Goal: Navigation & Orientation: Understand site structure

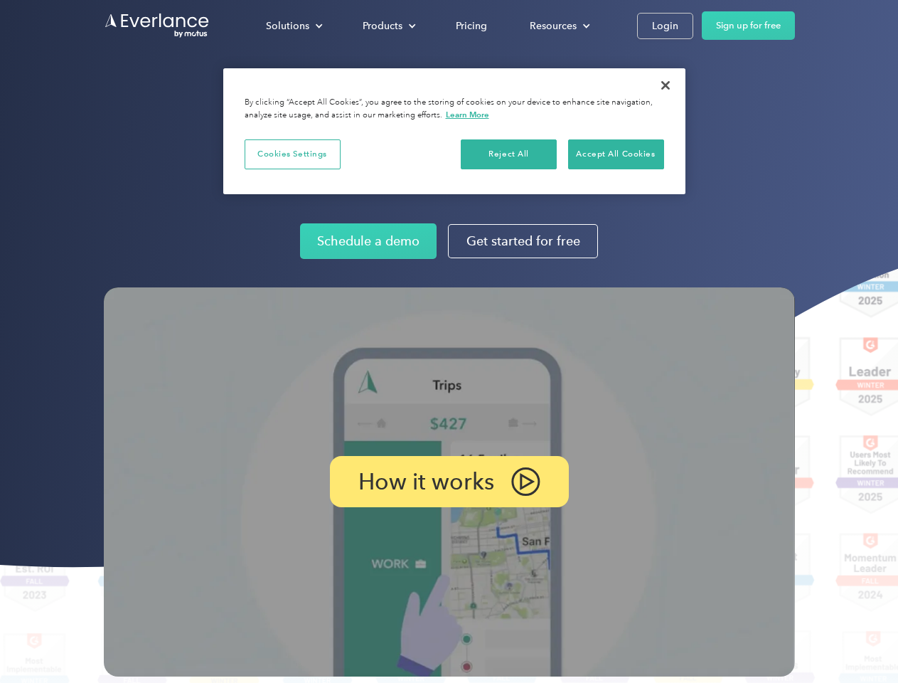
click at [449, 341] on img at bounding box center [449, 481] width 691 height 389
click at [294, 26] on div "Solutions" at bounding box center [287, 26] width 43 height 18
click at [387, 26] on div "Products" at bounding box center [383, 26] width 40 height 18
click at [558, 26] on div "Resources" at bounding box center [553, 26] width 47 height 18
click at [449, 481] on p "How it works" at bounding box center [426, 481] width 136 height 17
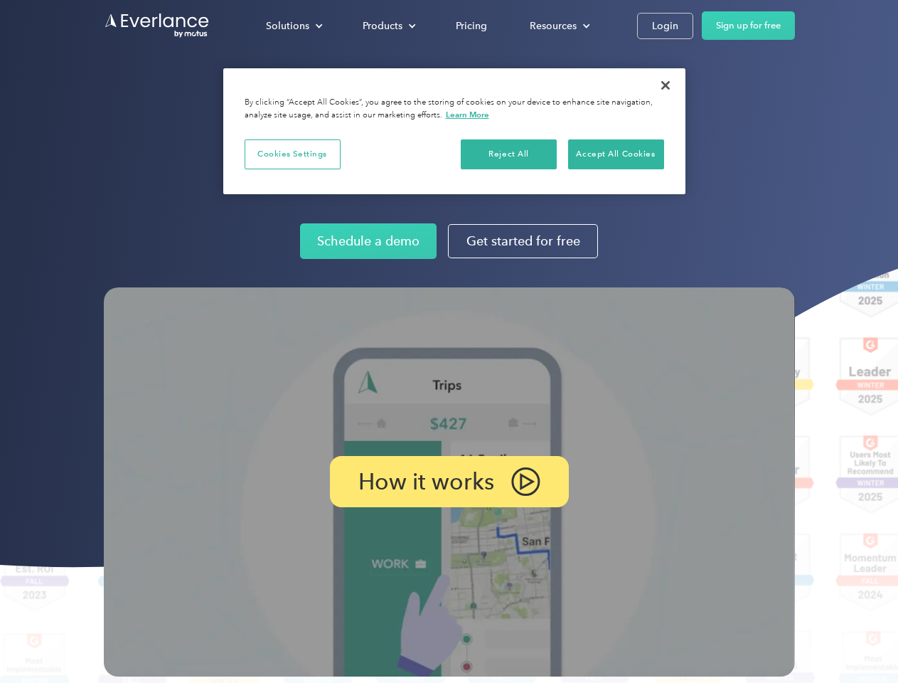
click at [292, 154] on button "Cookies Settings" at bounding box center [293, 154] width 96 height 30
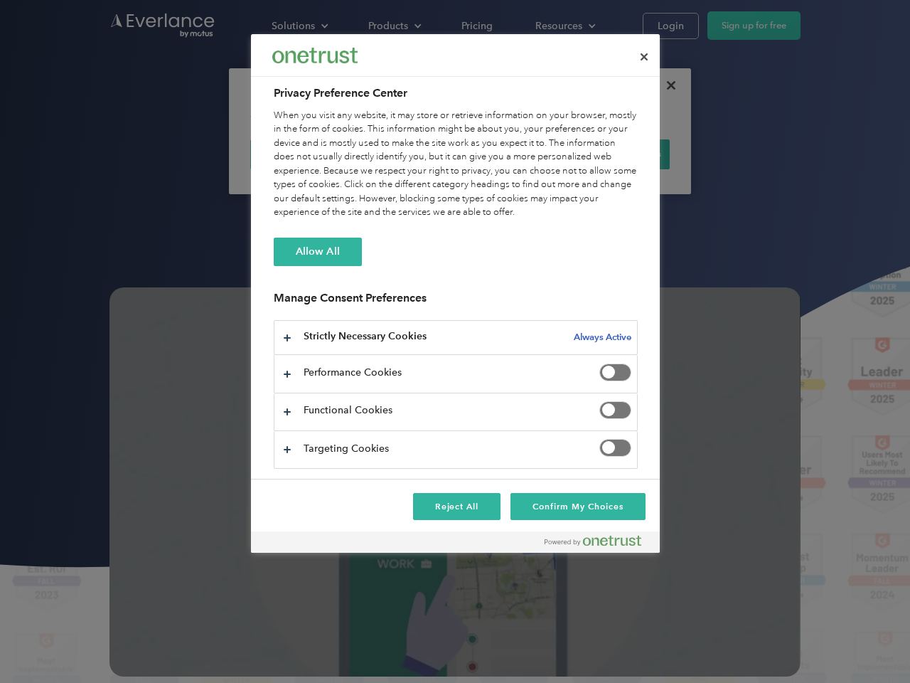
click at [509, 154] on div "When you visit any website, it may store or retrieve information on your browse…" at bounding box center [456, 164] width 364 height 111
click at [616, 154] on div "When you visit any website, it may store or retrieve information on your browse…" at bounding box center [456, 164] width 364 height 111
click at [665, 85] on div at bounding box center [455, 341] width 910 height 683
